Goal: Task Accomplishment & Management: Manage account settings

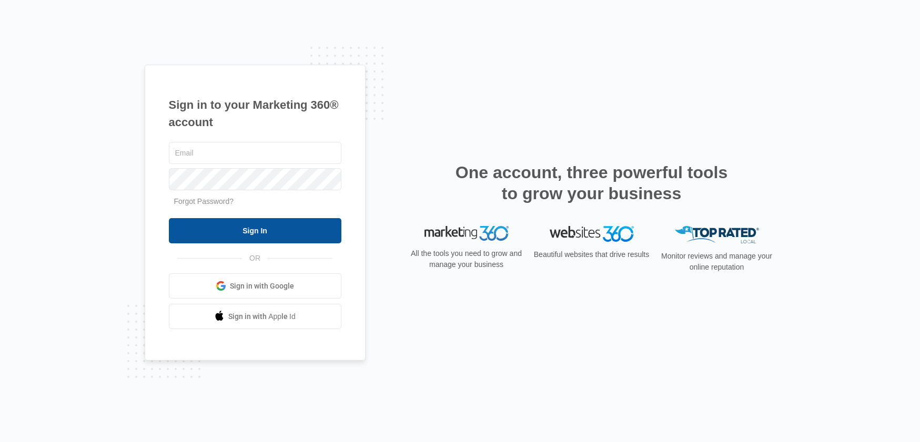
type input "[PERSON_NAME][EMAIL_ADDRESS][PERSON_NAME][DOMAIN_NAME]"
click at [250, 225] on input "Sign In" at bounding box center [255, 230] width 172 height 25
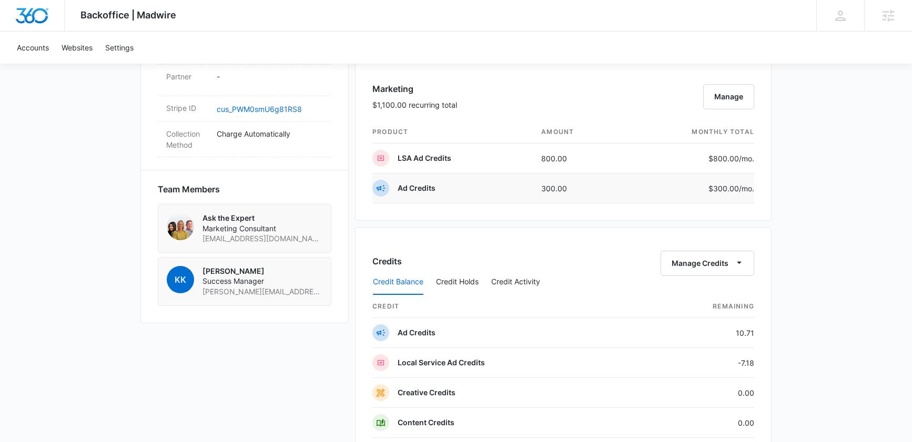
scroll to position [667, 0]
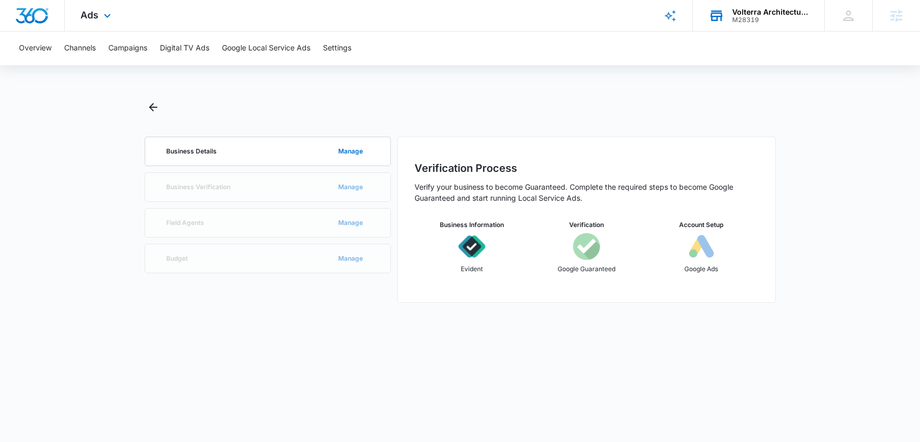
click at [781, 16] on div "M28319" at bounding box center [770, 19] width 77 height 7
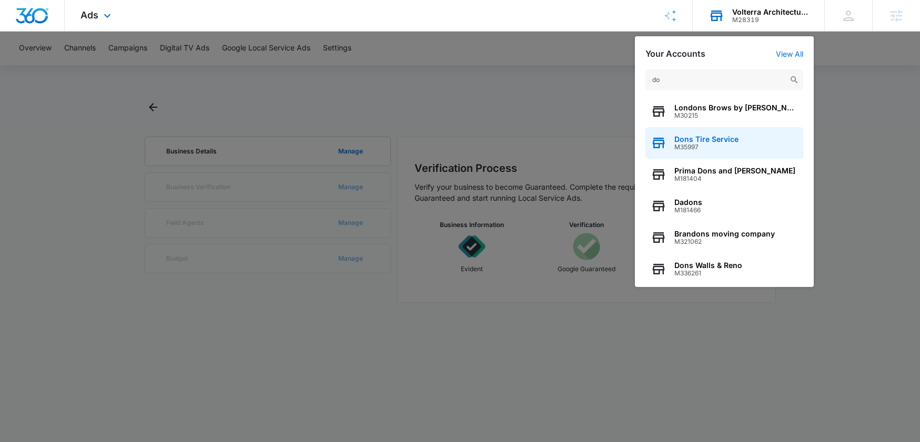
type input "d"
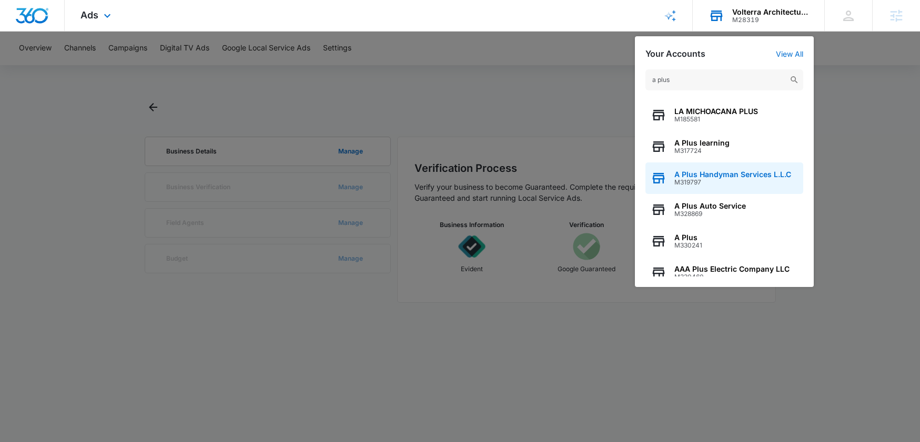
scroll to position [135, 0]
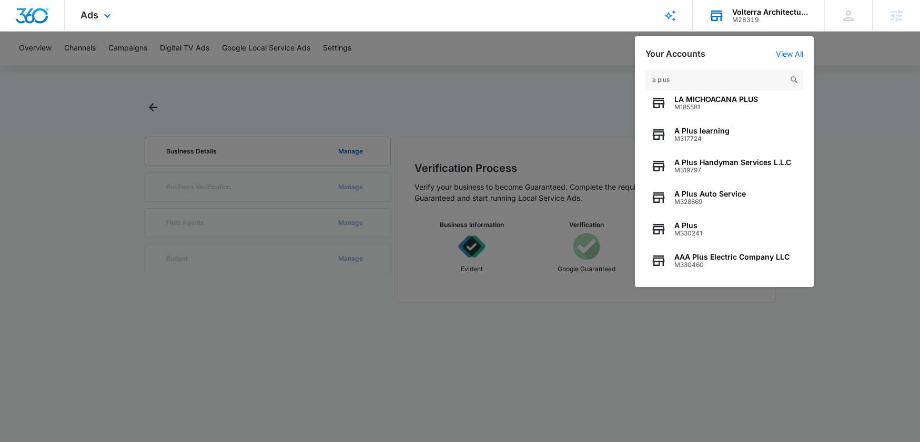
click at [700, 83] on input "a plus" at bounding box center [724, 79] width 158 height 21
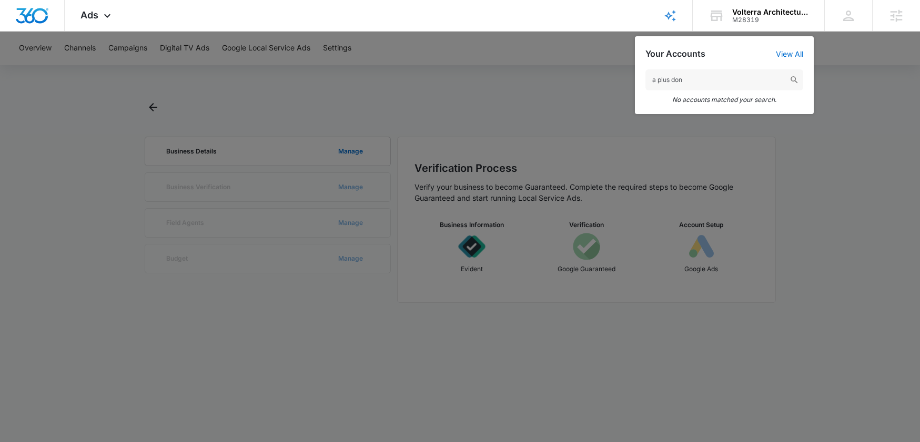
drag, startPoint x: 697, startPoint y: 85, endPoint x: 608, endPoint y: 73, distance: 90.1
click at [608, 32] on nav "Ads Apps Reputation Forms CRM Email Social Payments POS Content Ads Intelligenc…" at bounding box center [460, 16] width 920 height 32
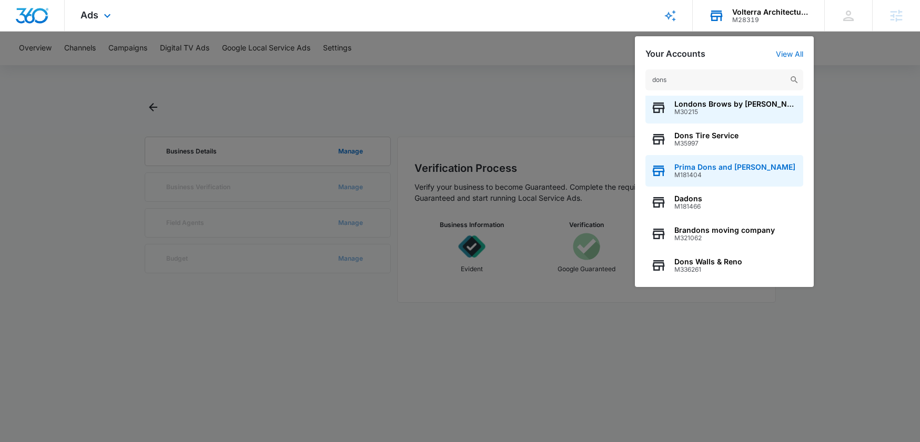
scroll to position [8, 0]
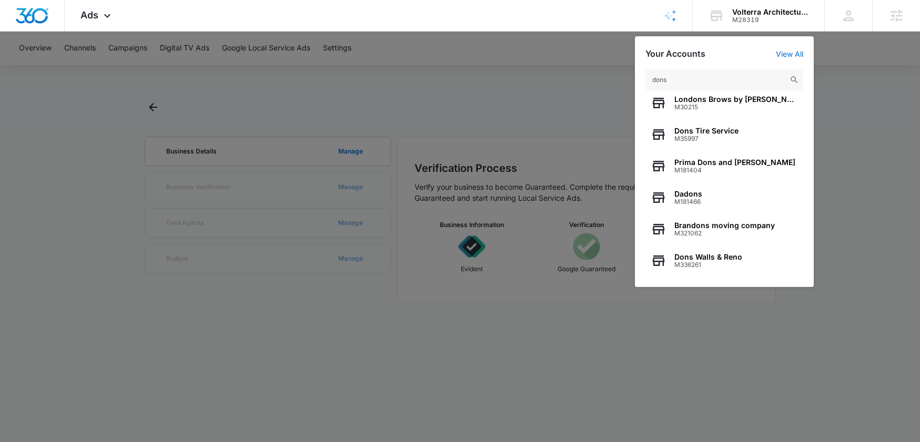
drag, startPoint x: 680, startPoint y: 78, endPoint x: 627, endPoint y: 76, distance: 53.1
click at [627, 32] on nav "Ads Apps Reputation Forms CRM Email Social Payments POS Content Ads Intelligenc…" at bounding box center [460, 16] width 920 height 32
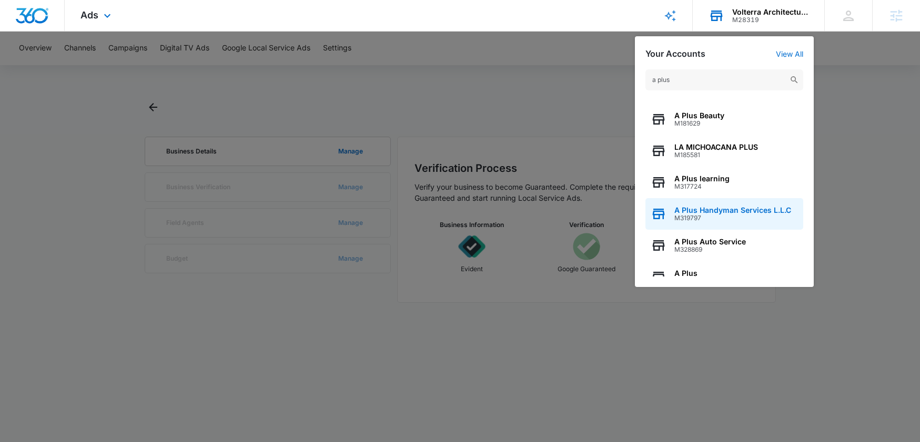
scroll to position [135, 0]
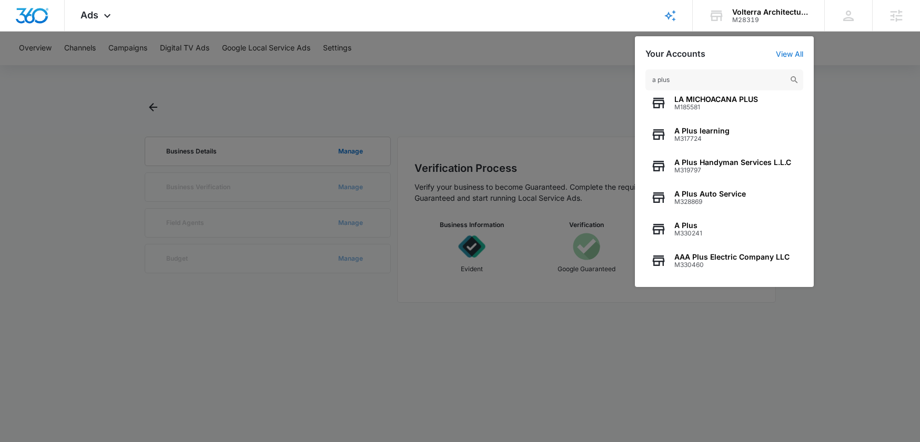
drag, startPoint x: 700, startPoint y: 80, endPoint x: 633, endPoint y: 77, distance: 67.4
click at [633, 32] on nav "Ads Apps Reputation Forms CRM Email Social Payments POS Content Ads Intelligenc…" at bounding box center [460, 16] width 920 height 32
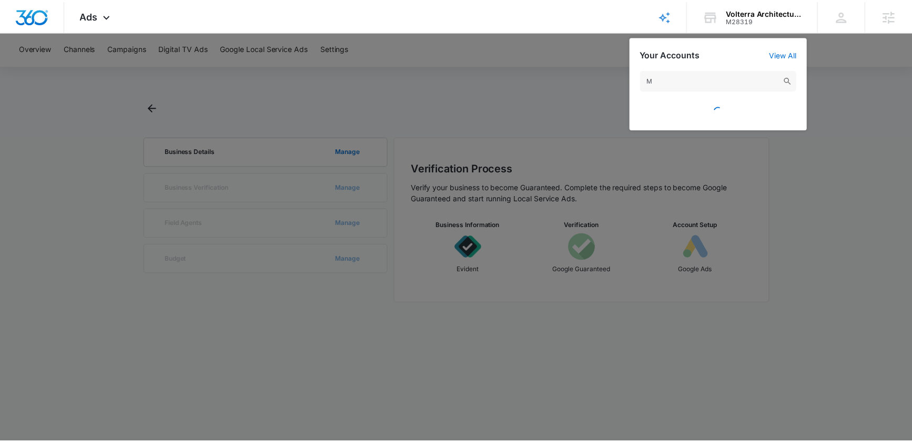
scroll to position [0, 0]
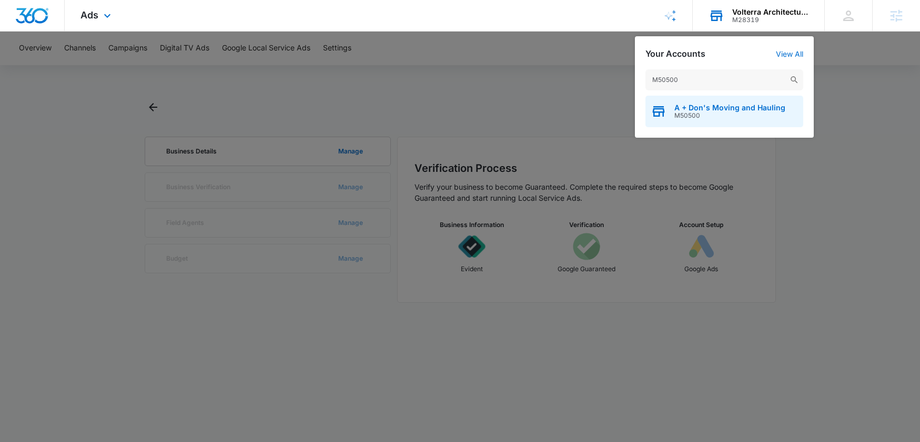
type input "M50500"
click at [696, 107] on span "A + Don's Moving and Hauling" at bounding box center [729, 108] width 111 height 8
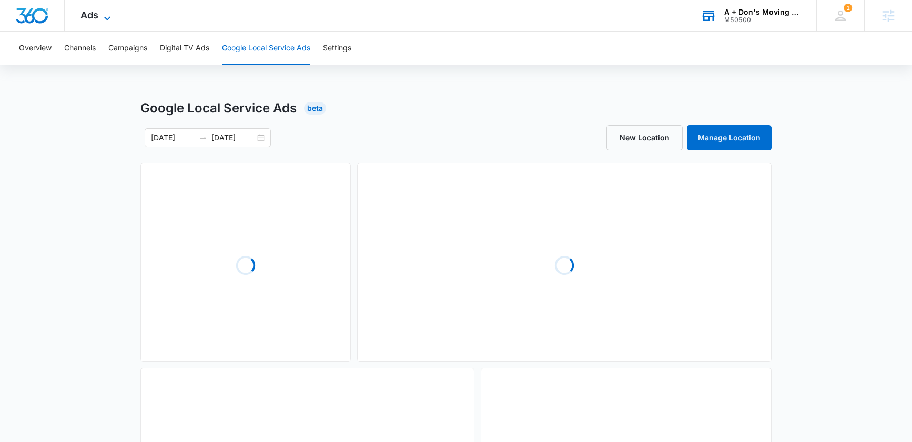
click at [107, 17] on icon at bounding box center [107, 18] width 13 height 13
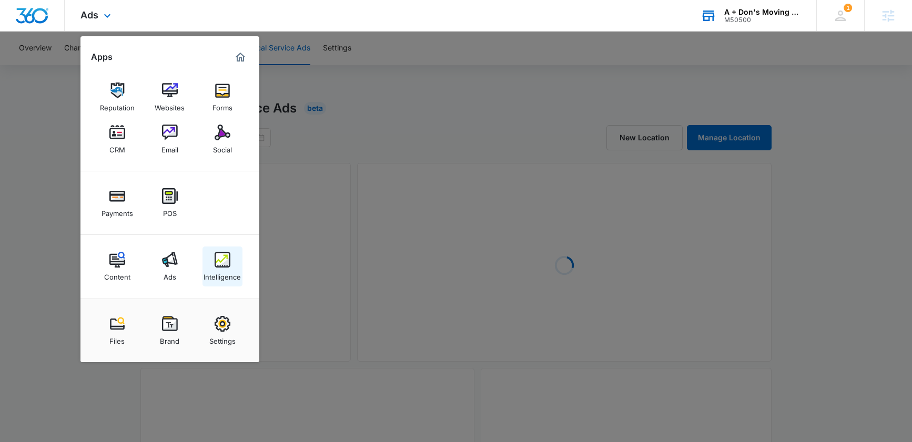
click at [220, 262] on img at bounding box center [223, 260] width 16 height 16
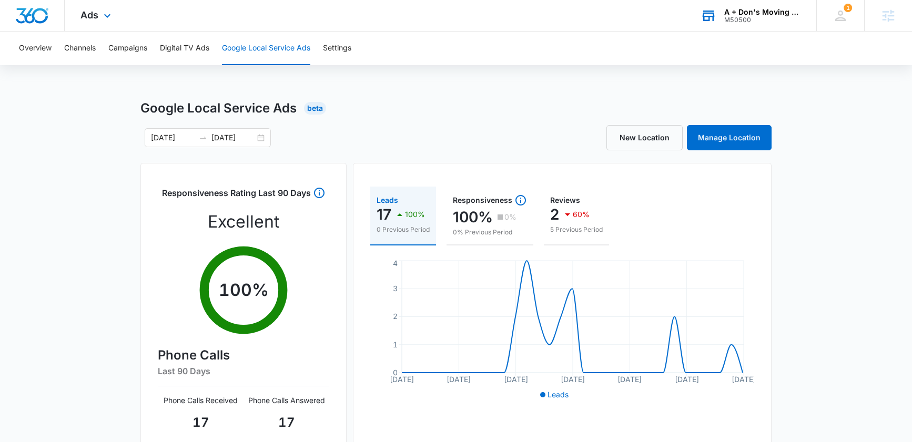
click at [220, 262] on circle at bounding box center [243, 290] width 79 height 79
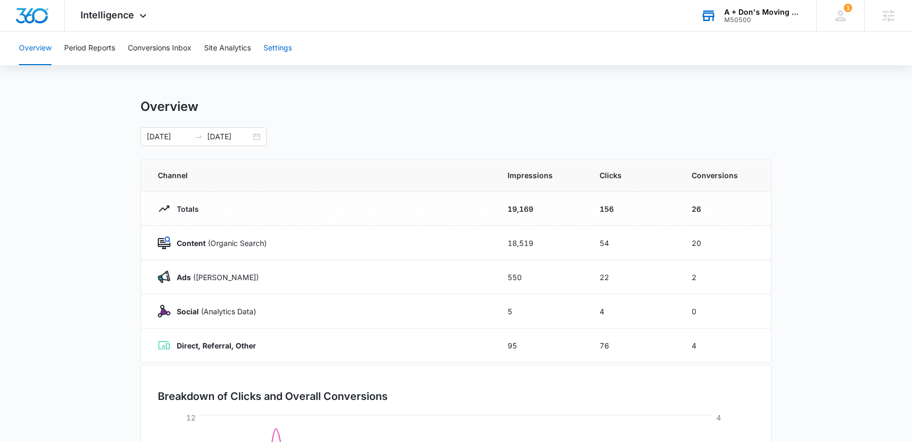
click at [282, 45] on button "Settings" at bounding box center [277, 49] width 28 height 34
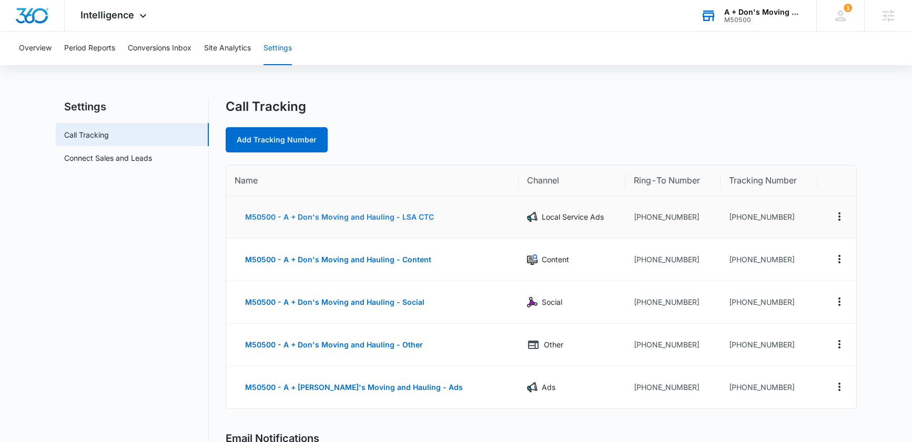
click at [355, 216] on button "M50500 - A + Don's Moving and Hauling - LSA CTC" at bounding box center [340, 217] width 210 height 25
select select "LSA"
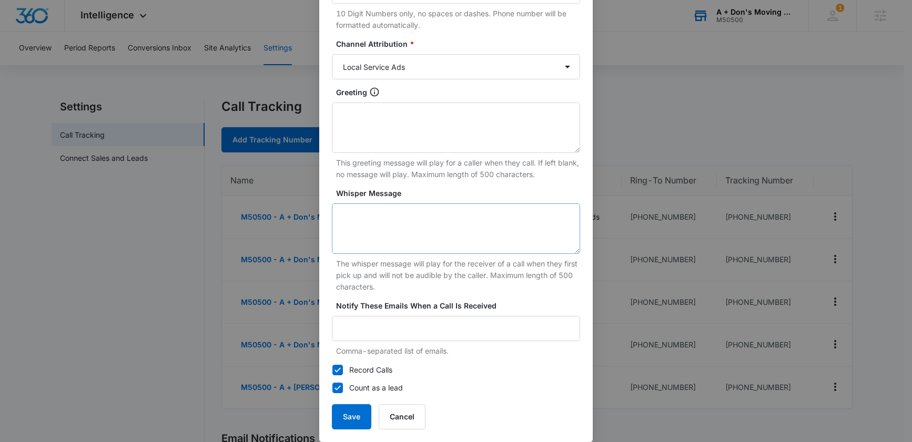
scroll to position [192, 0]
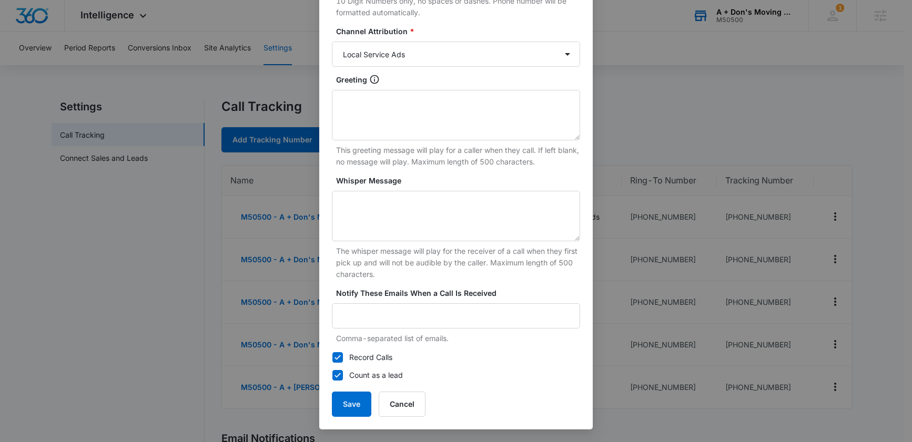
click at [701, 93] on div "Edit Tracking Number Tracking Number : +15132161904 Name * M50500 - A + Don's M…" at bounding box center [456, 221] width 912 height 442
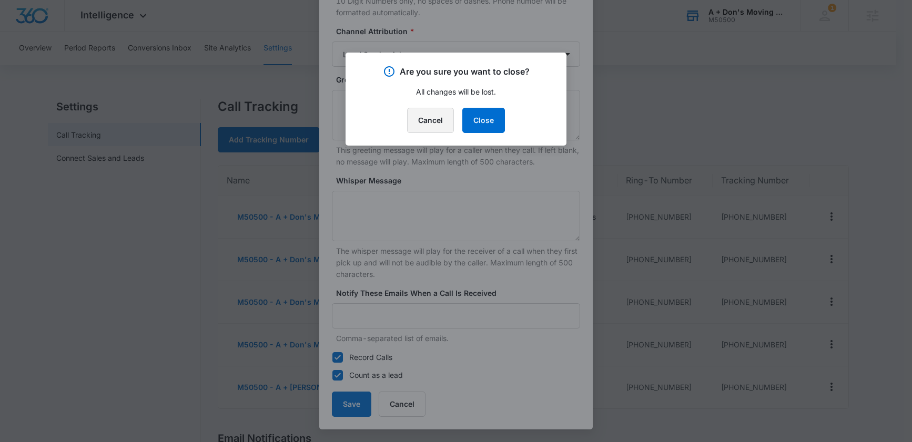
click at [440, 119] on button "Cancel" at bounding box center [430, 120] width 47 height 25
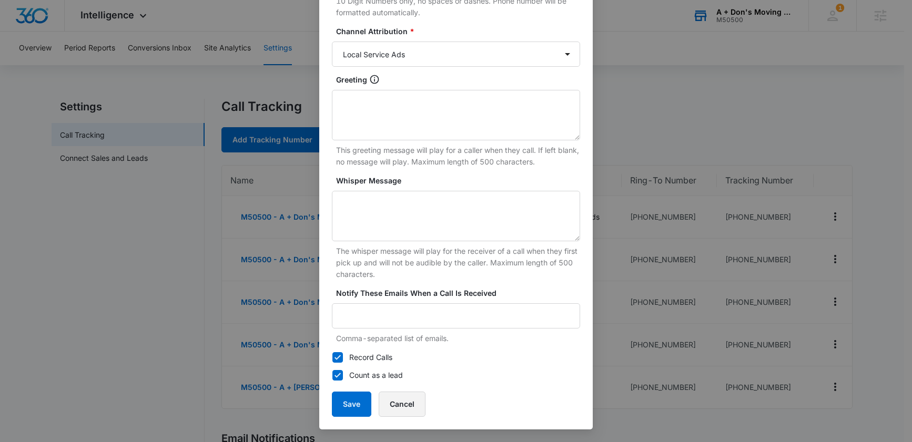
click at [401, 396] on button "Cancel" at bounding box center [402, 404] width 47 height 25
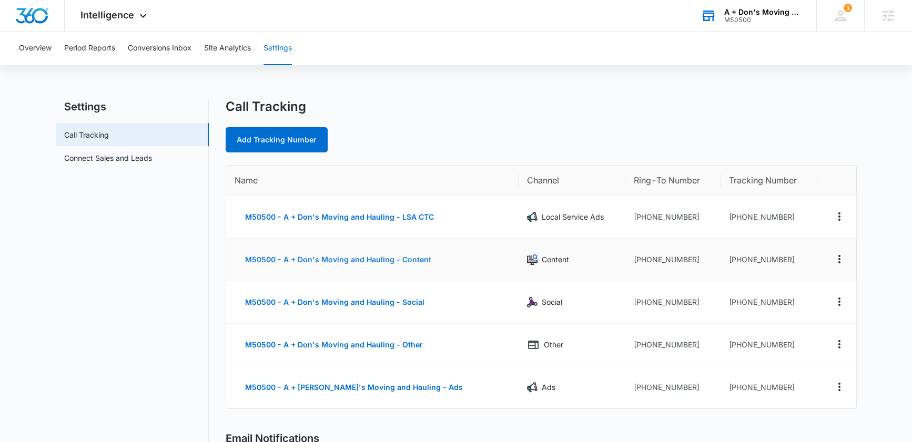
click at [341, 260] on button "M50500 - A + Don's Moving and Hauling - Content" at bounding box center [338, 259] width 207 height 25
select select "CONTENT"
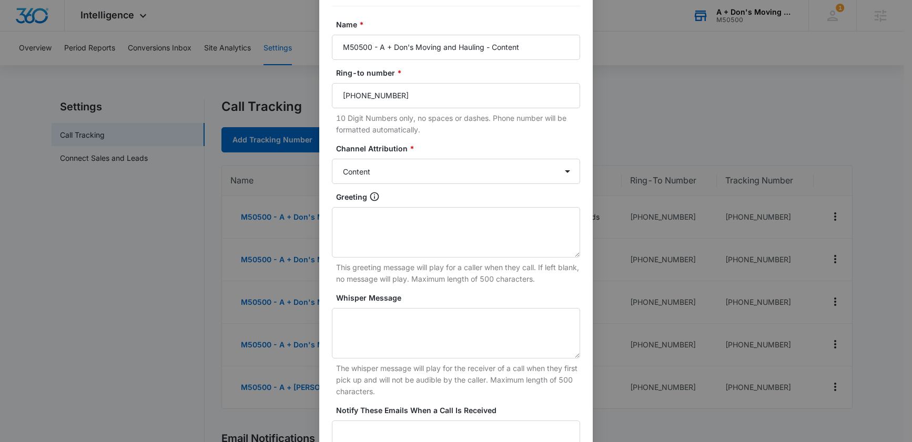
scroll to position [192, 0]
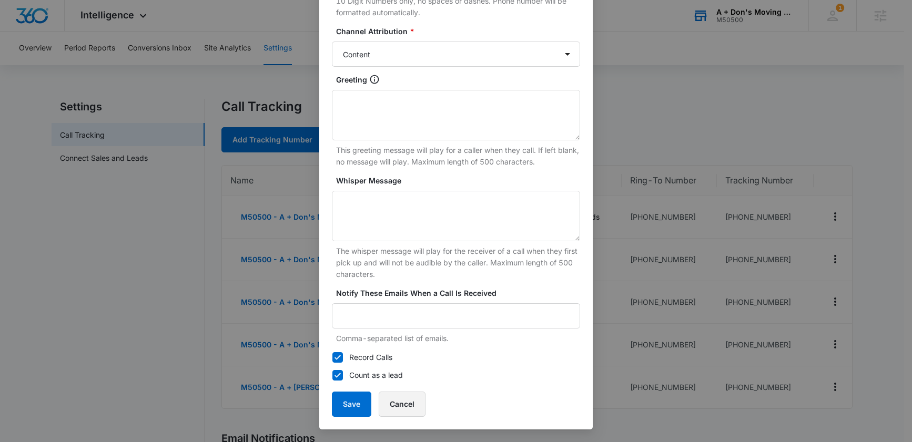
drag, startPoint x: 401, startPoint y: 400, endPoint x: 422, endPoint y: 383, distance: 27.7
click at [401, 400] on button "Cancel" at bounding box center [402, 404] width 47 height 25
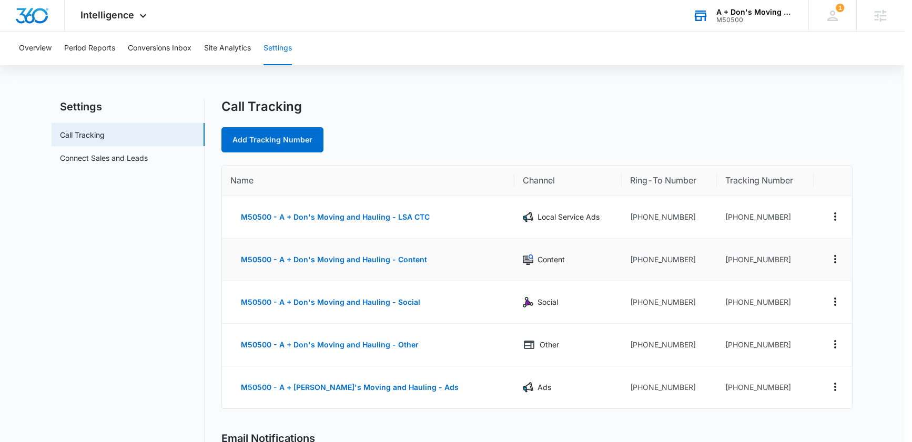
scroll to position [181, 0]
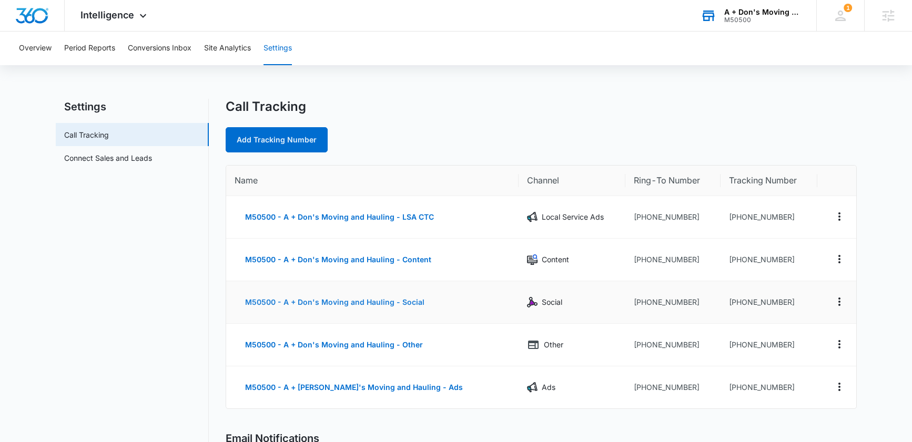
click at [381, 304] on button "M50500 - A + Don's Moving and Hauling - Social" at bounding box center [335, 302] width 200 height 25
select select "SOCIAL"
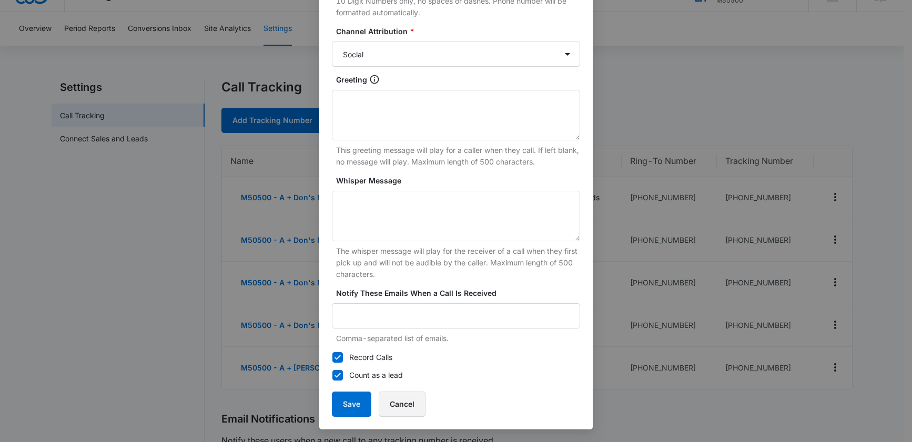
scroll to position [75, 0]
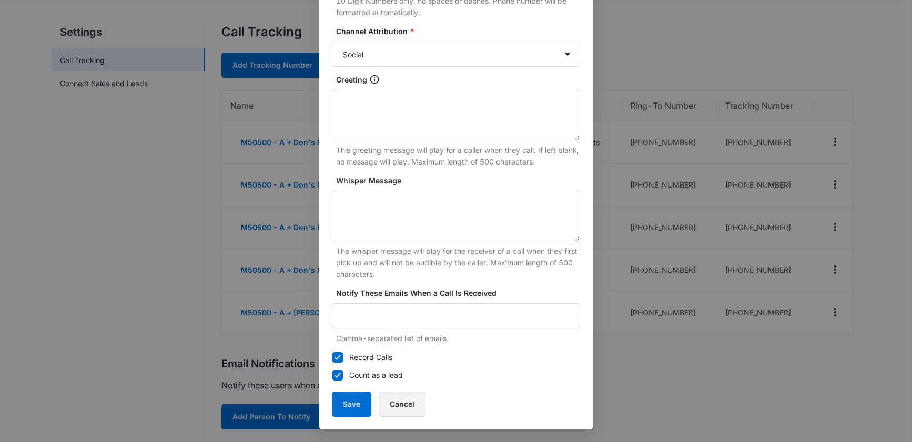
click at [401, 396] on button "Cancel" at bounding box center [402, 404] width 47 height 25
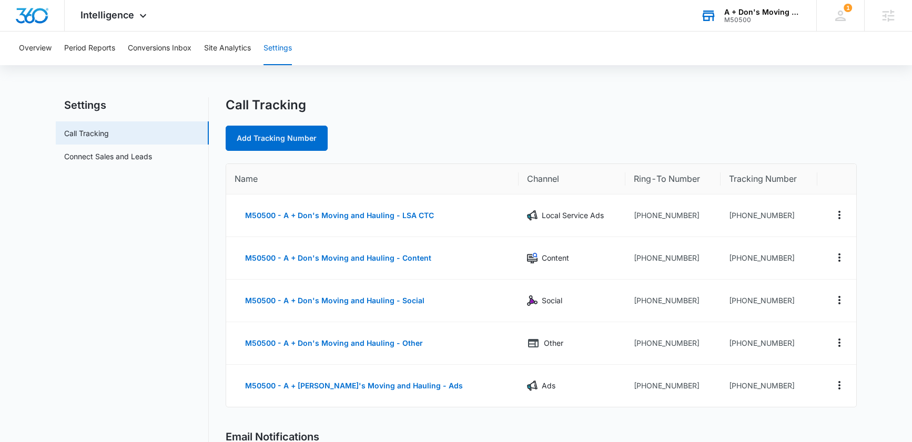
scroll to position [0, 0]
